Goal: Find contact information: Find contact information

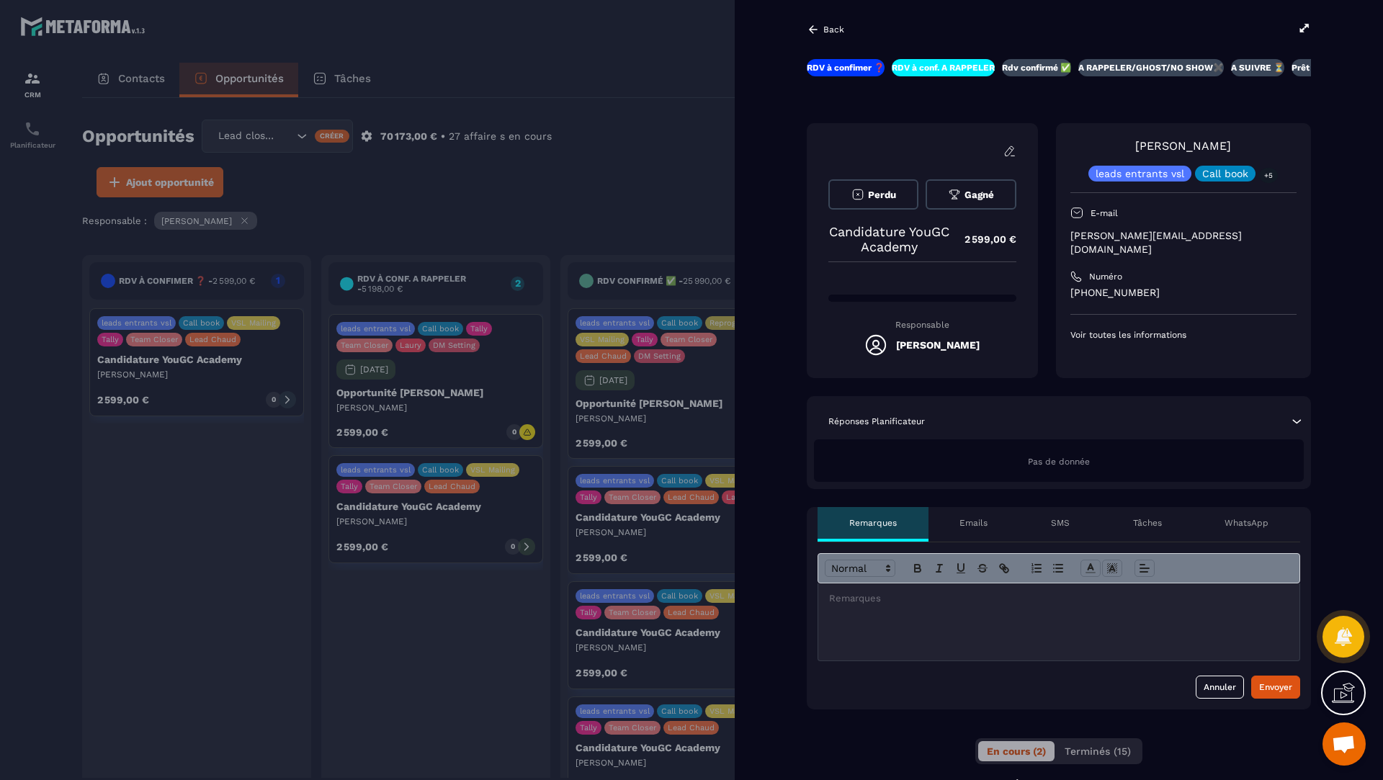
scroll to position [571, 0]
drag, startPoint x: 1149, startPoint y: 281, endPoint x: 1070, endPoint y: 282, distance: 79.3
click at [1070, 286] on p "[PHONE_NUMBER]" at bounding box center [1183, 293] width 226 height 14
copy p "[PHONE_NUMBER]"
drag, startPoint x: 1241, startPoint y: 153, endPoint x: 1111, endPoint y: 152, distance: 129.7
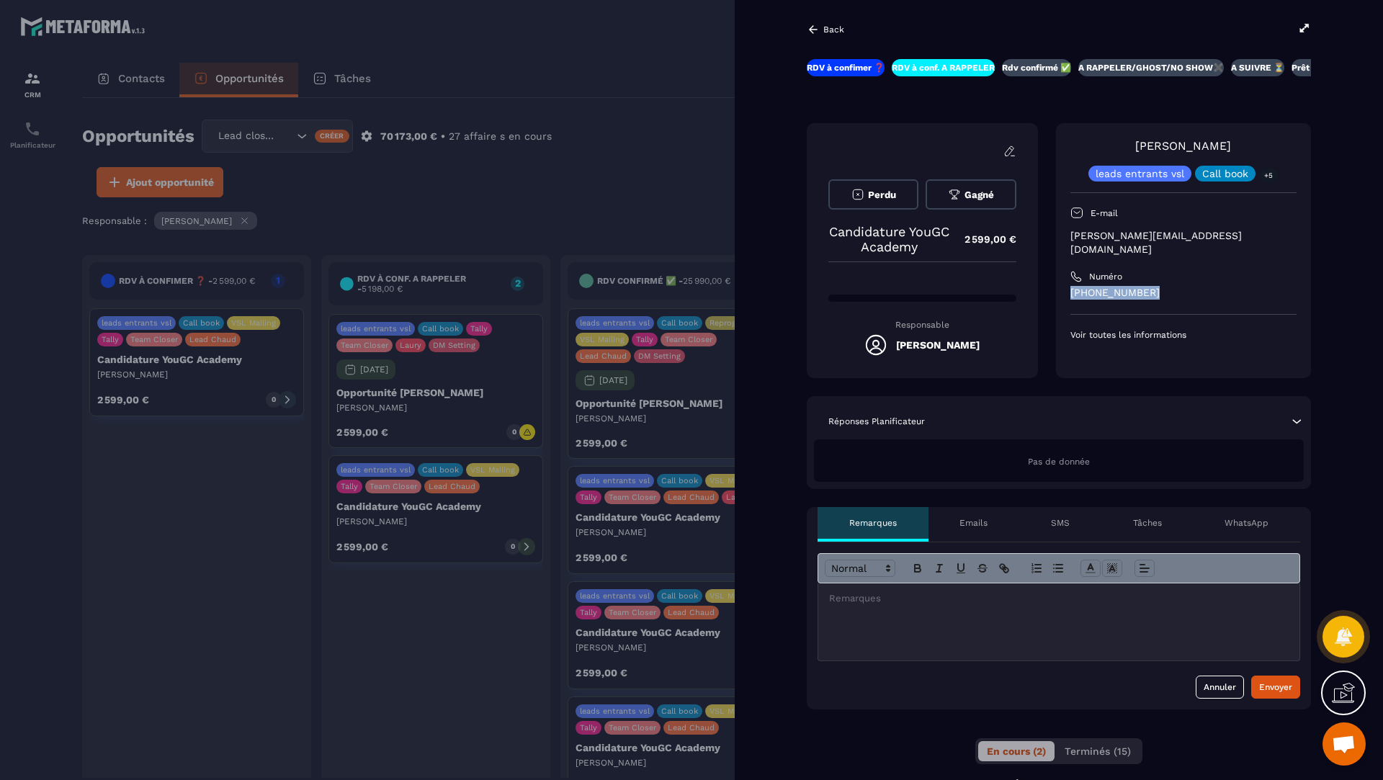
click at [1111, 152] on div "[PERSON_NAME] leads entrants vsl Call book +5" at bounding box center [1183, 160] width 226 height 44
copy link "[PERSON_NAME]"
drag, startPoint x: 1214, startPoint y: 238, endPoint x: 1057, endPoint y: 232, distance: 157.1
click at [1057, 232] on div "[PERSON_NAME] leads entrants vsl Call book +5 E-mail [PERSON_NAME][EMAIL_ADDRES…" at bounding box center [1183, 250] width 255 height 255
copy p "[PERSON_NAME][EMAIL_ADDRESS][DOMAIN_NAME]"
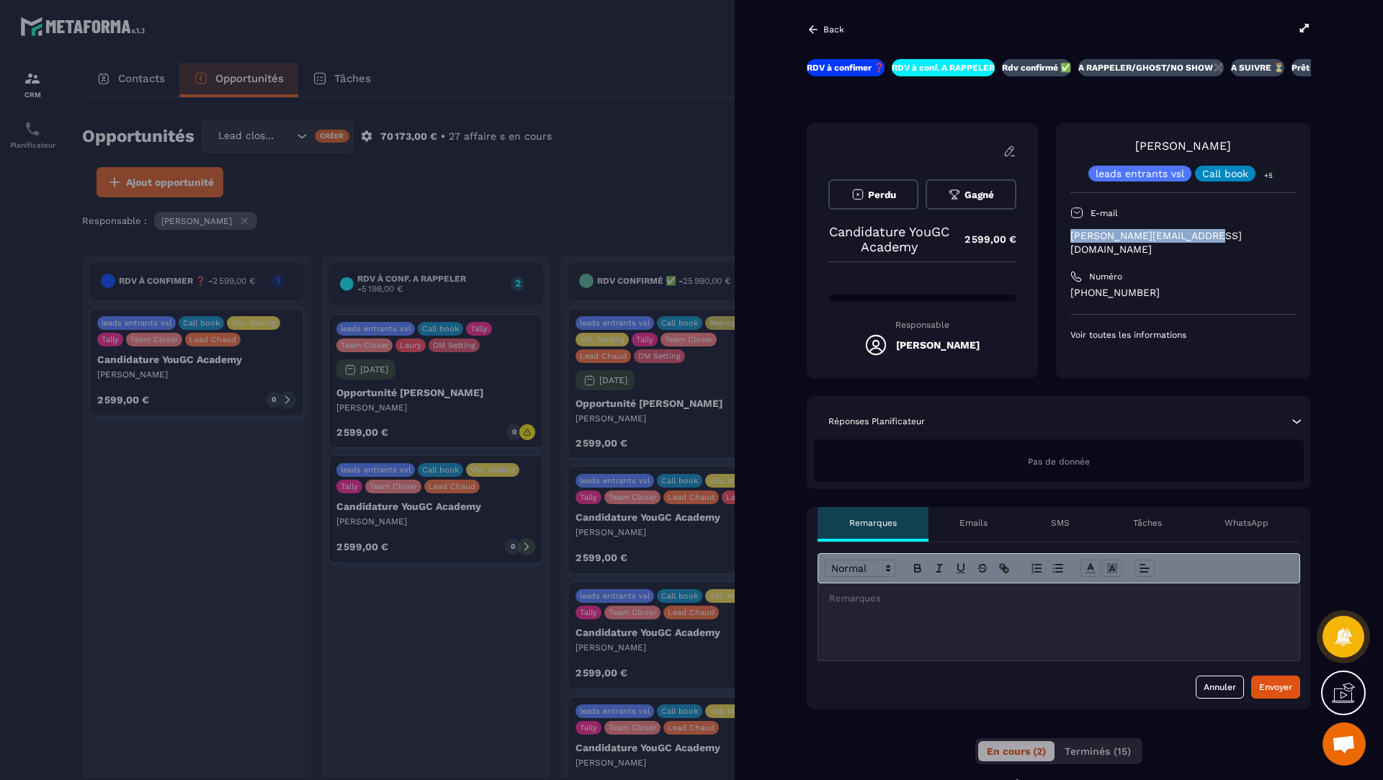
drag, startPoint x: 1239, startPoint y: 143, endPoint x: 1130, endPoint y: 146, distance: 108.8
click at [1130, 146] on div "[PERSON_NAME] leads entrants vsl Call book +5" at bounding box center [1183, 160] width 226 height 44
copy link "[PERSON_NAME]"
drag, startPoint x: 1216, startPoint y: 234, endPoint x: 1071, endPoint y: 237, distance: 144.8
click at [1071, 237] on p "[PERSON_NAME][EMAIL_ADDRESS][DOMAIN_NAME]" at bounding box center [1183, 242] width 226 height 27
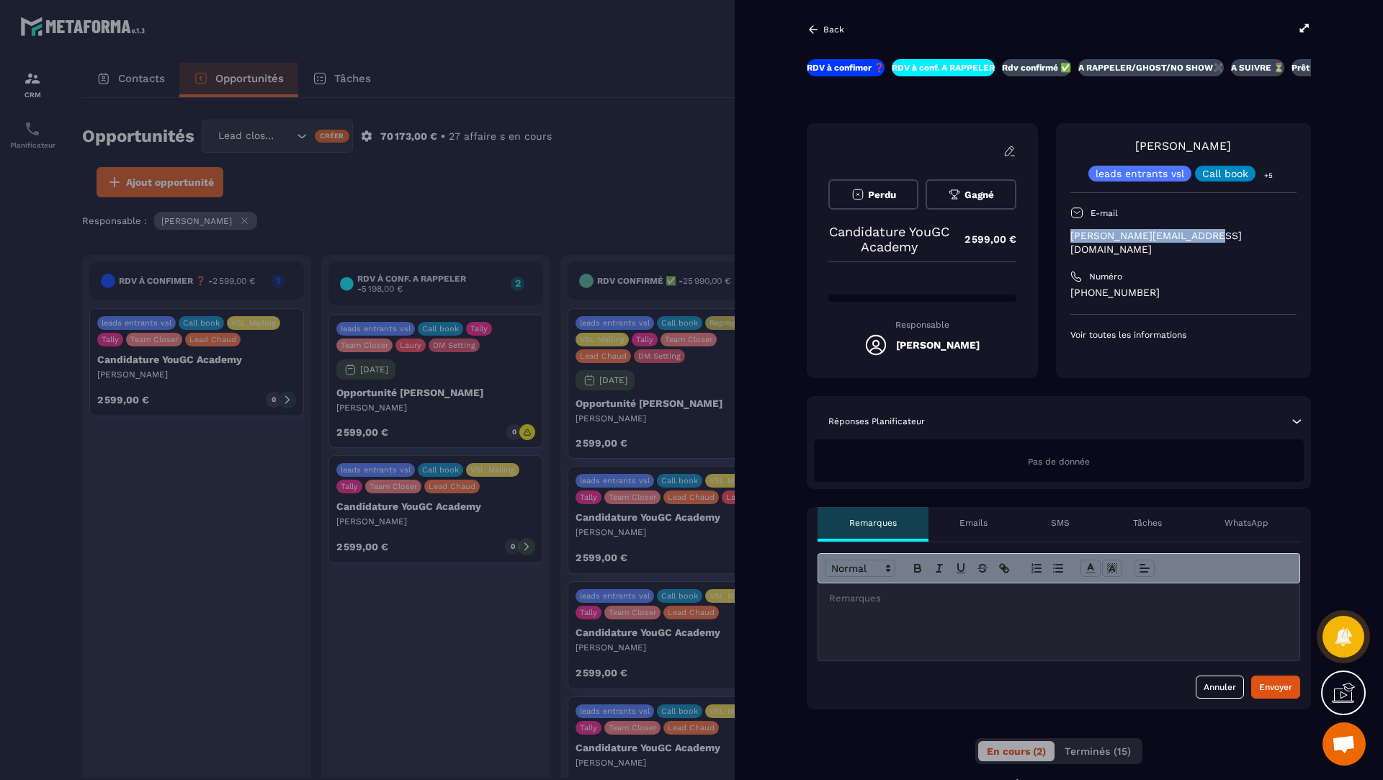
copy p "[PERSON_NAME][EMAIL_ADDRESS][DOMAIN_NAME]"
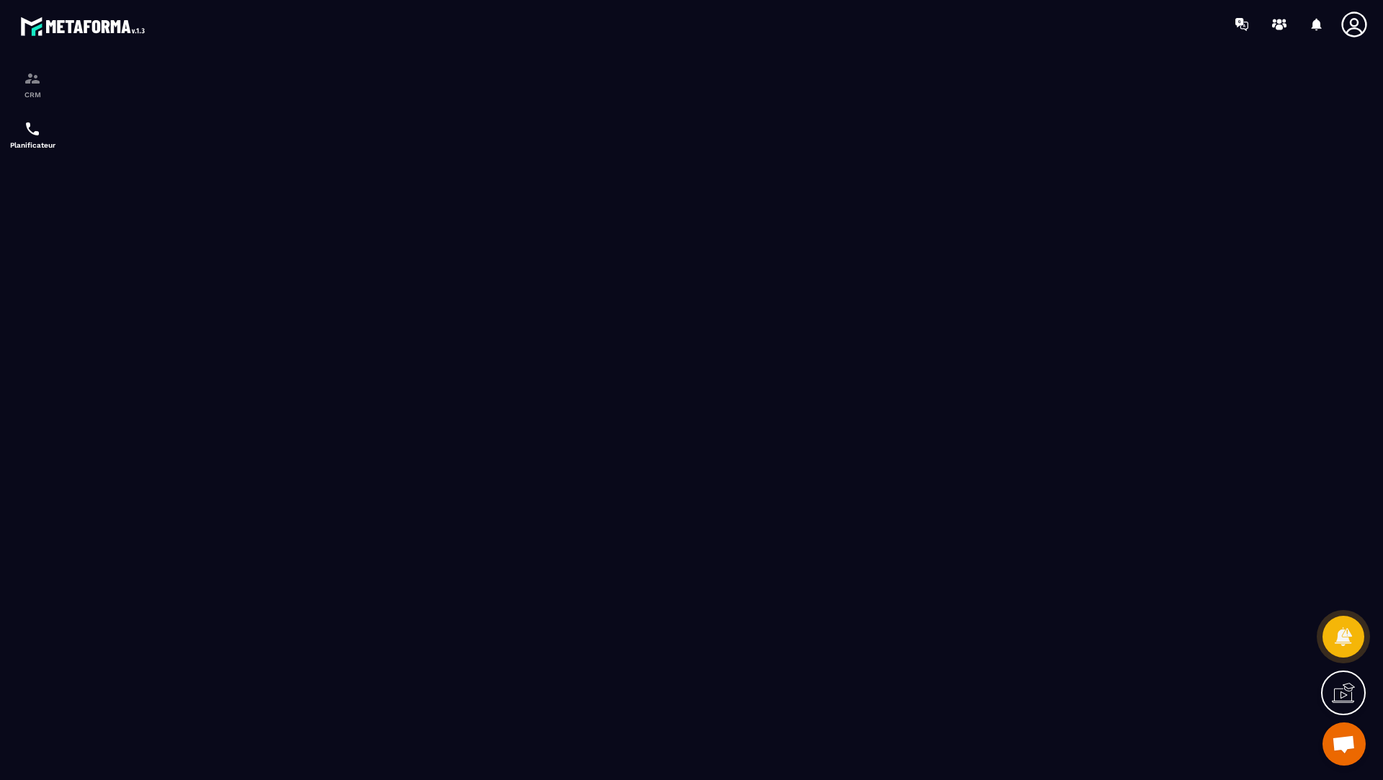
scroll to position [571, 0]
